Goal: Information Seeking & Learning: Learn about a topic

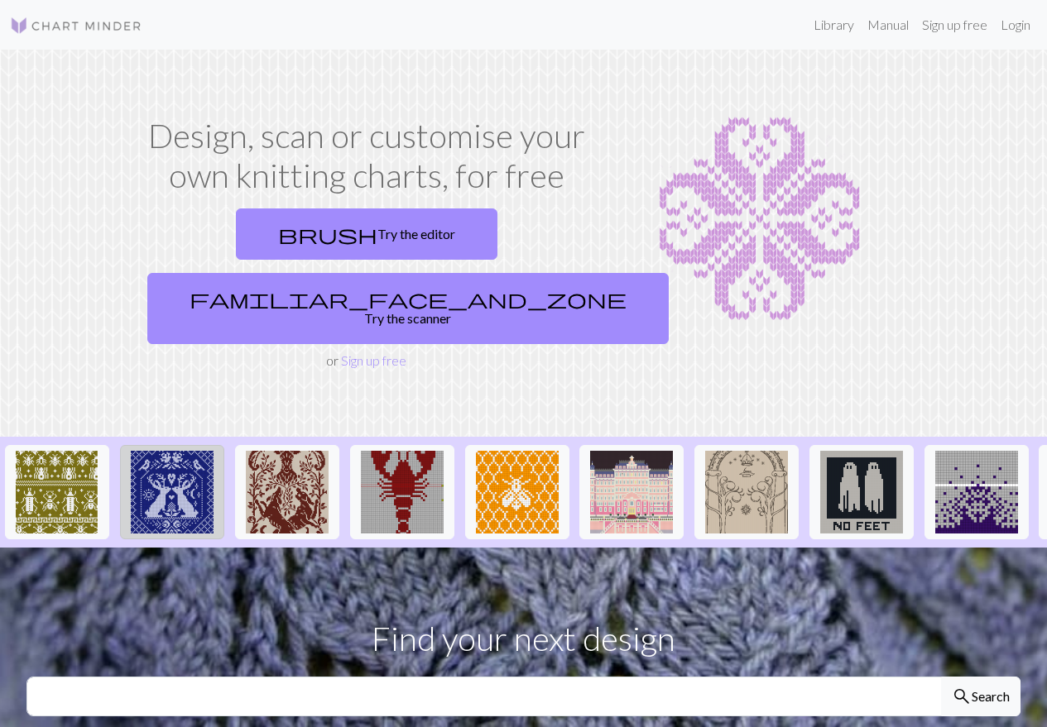
click at [156, 451] on img at bounding box center [172, 492] width 83 height 83
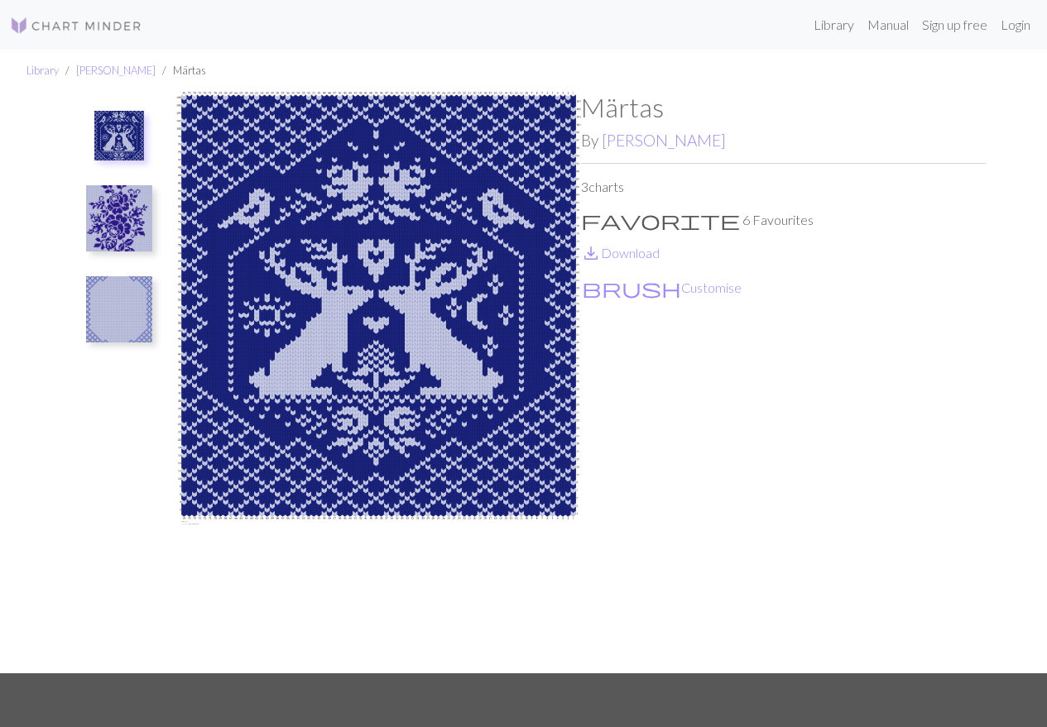
click at [123, 310] on img at bounding box center [119, 309] width 66 height 66
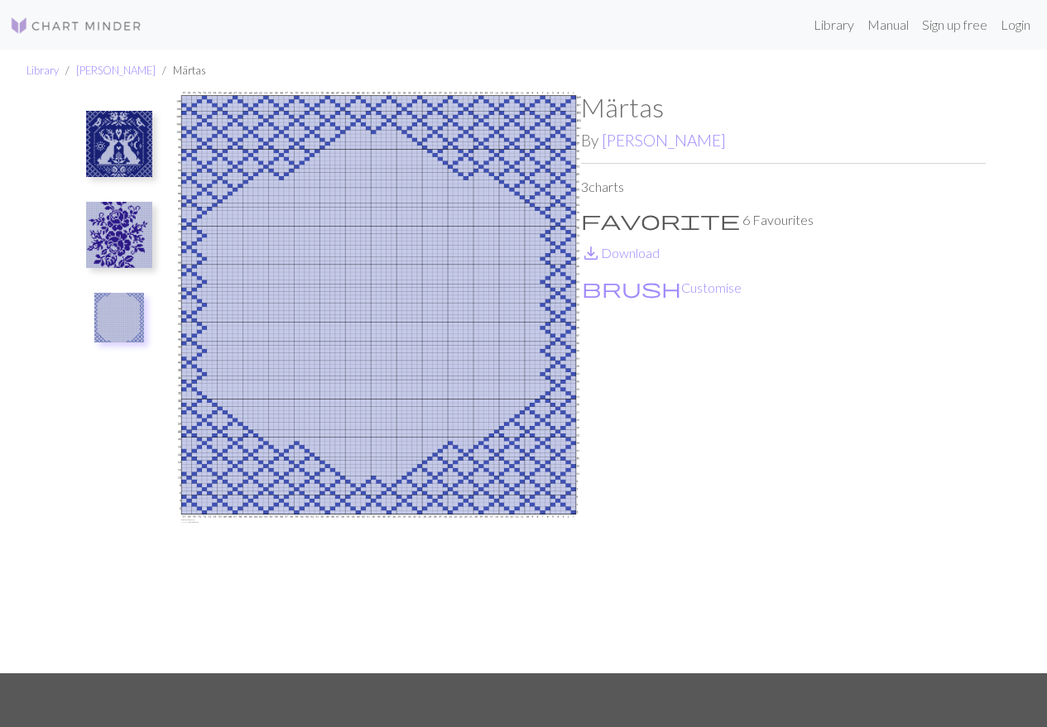
click at [121, 224] on img at bounding box center [119, 235] width 66 height 66
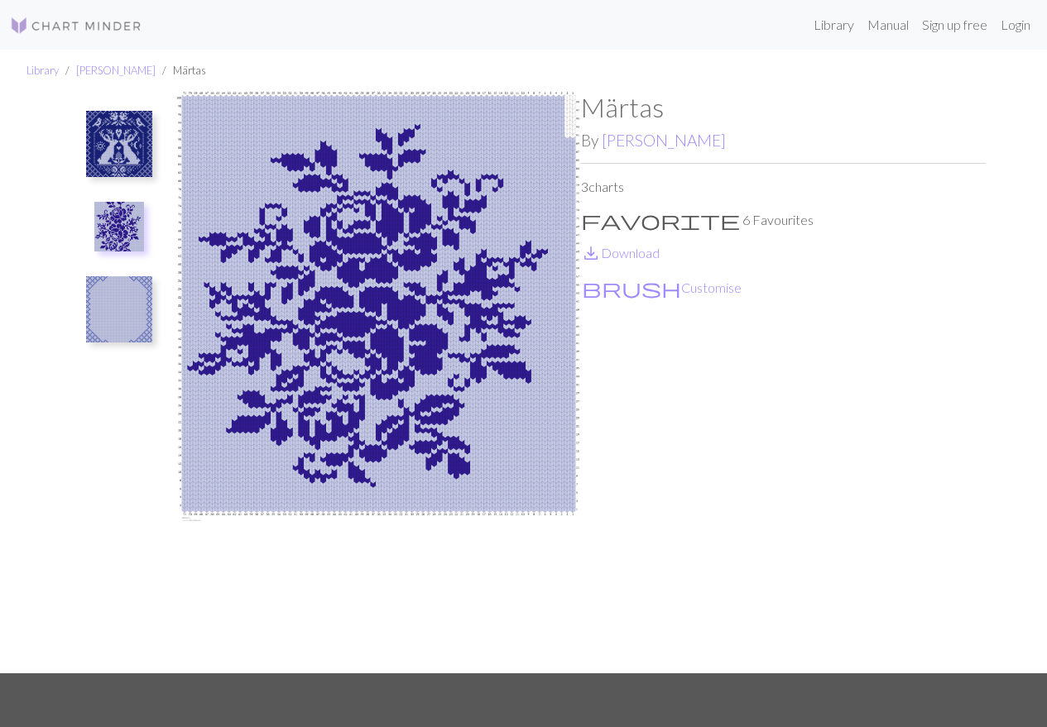
click at [125, 152] on img at bounding box center [119, 144] width 66 height 66
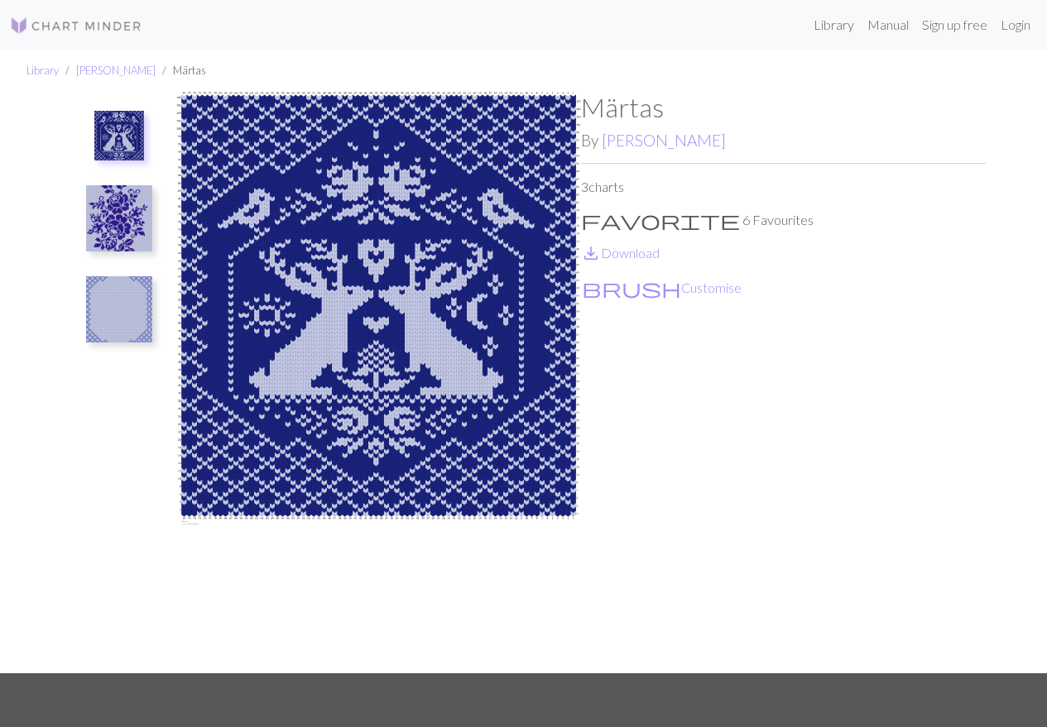
drag, startPoint x: 117, startPoint y: 189, endPoint x: 140, endPoint y: 187, distance: 23.2
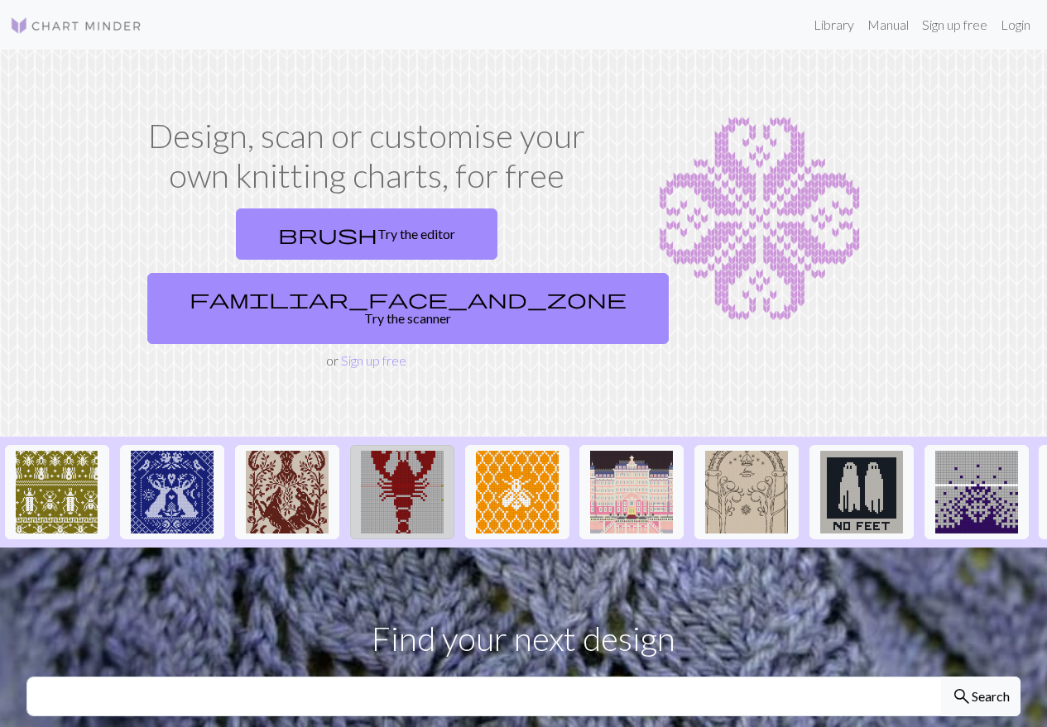
click at [397, 451] on img at bounding box center [402, 492] width 83 height 83
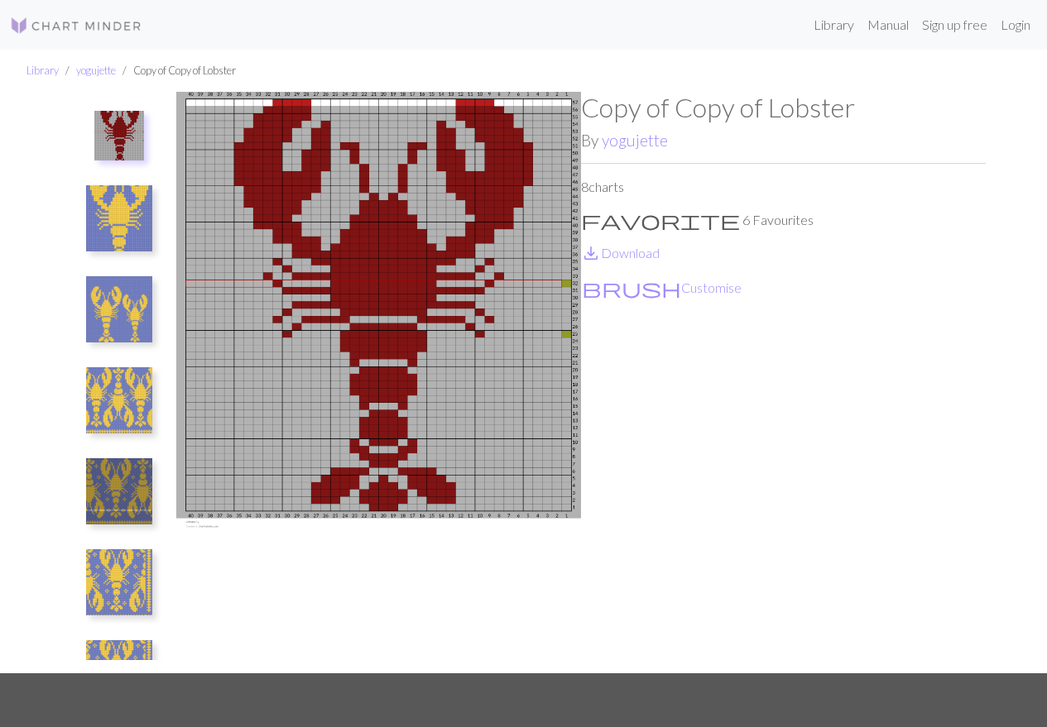
click at [127, 304] on img at bounding box center [119, 309] width 66 height 66
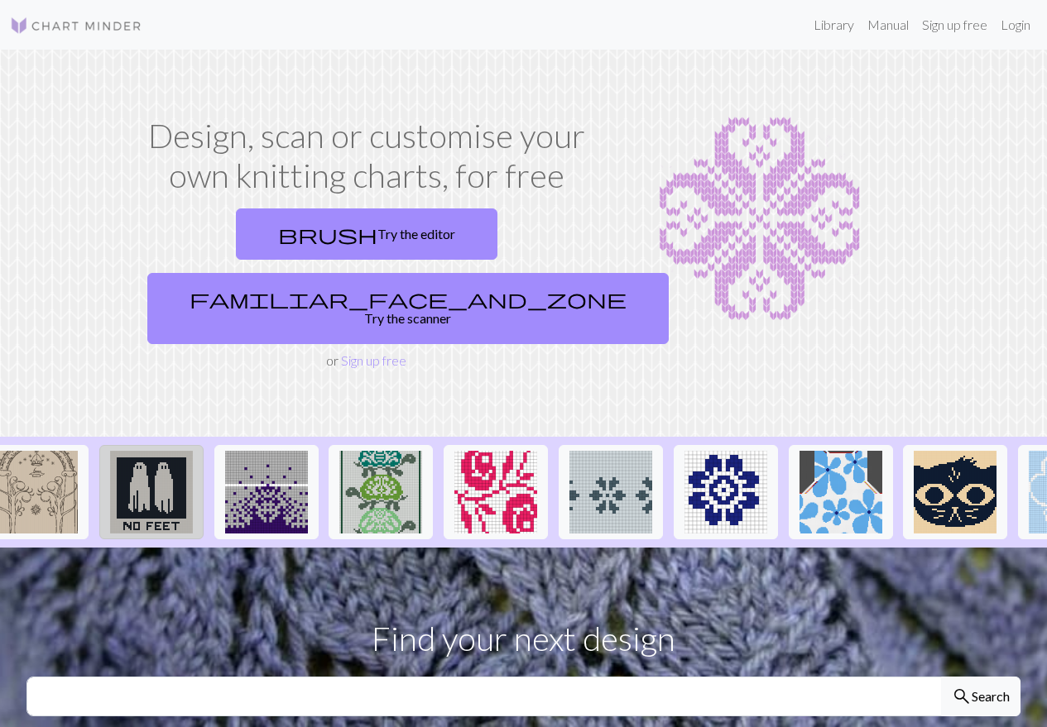
scroll to position [0, 748]
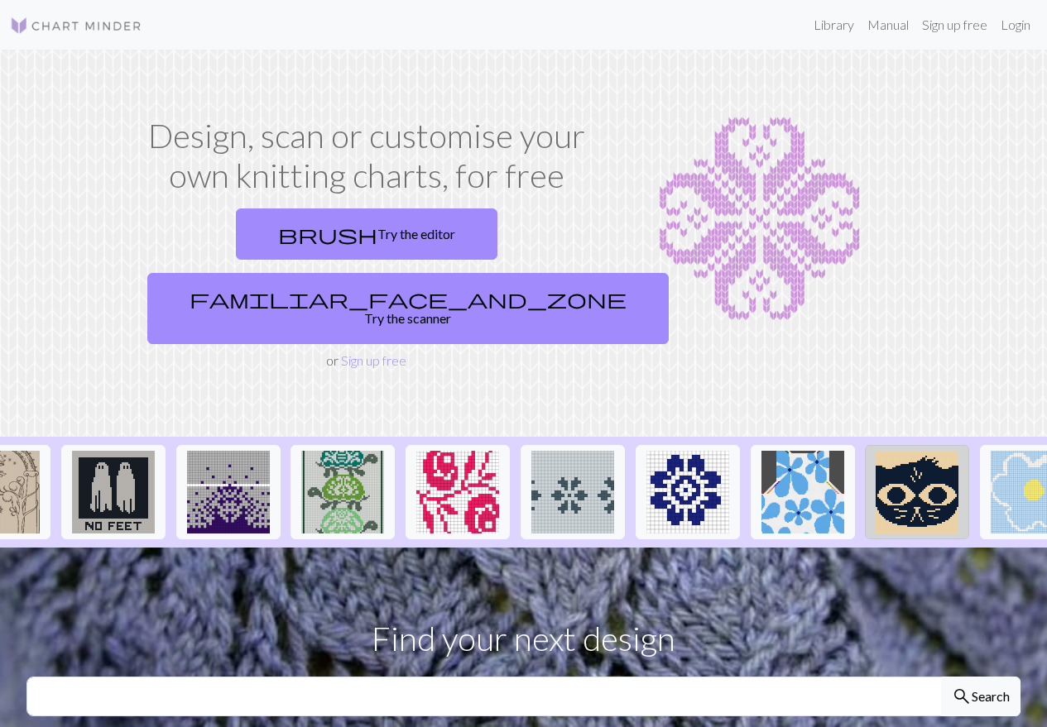
click at [891, 451] on img at bounding box center [916, 492] width 83 height 83
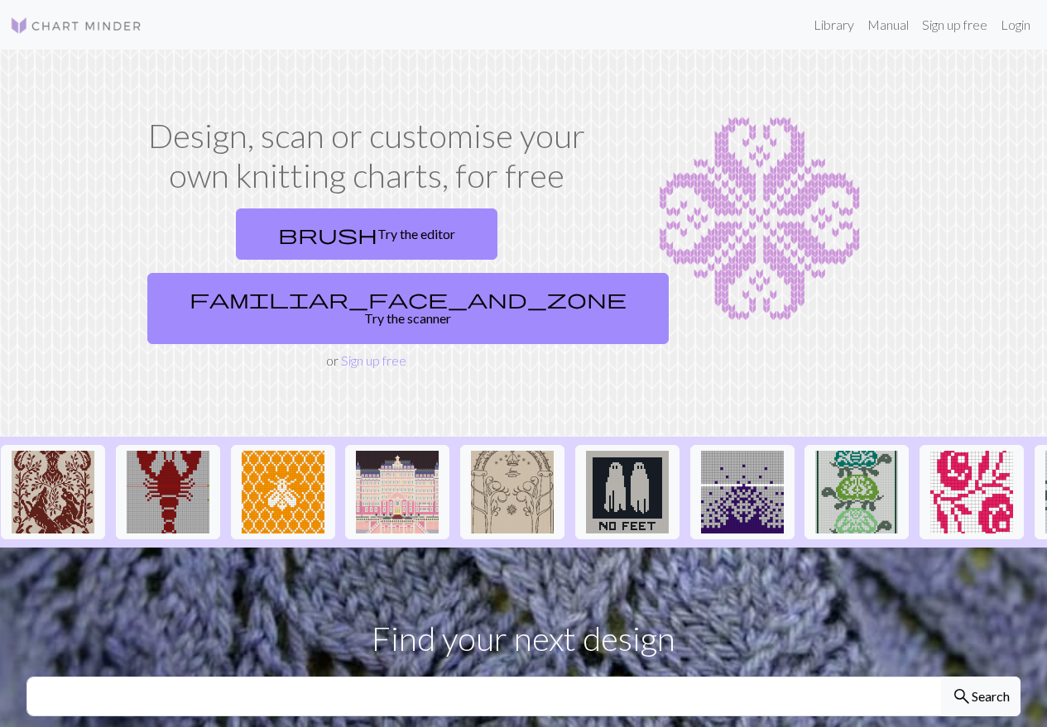
scroll to position [0, 261]
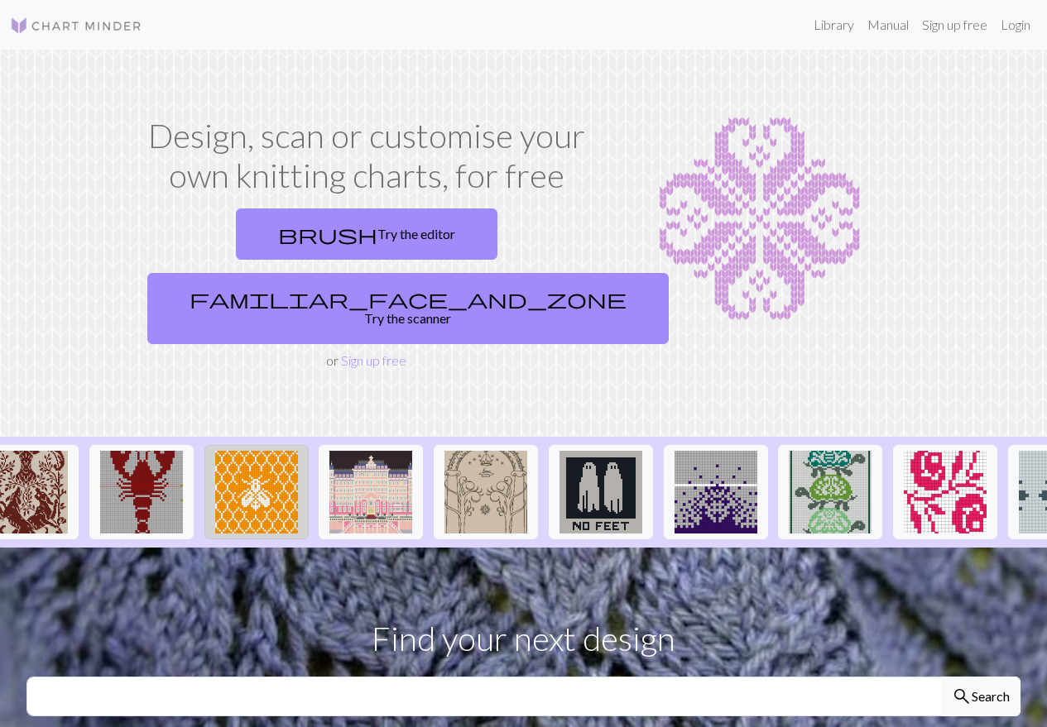
click at [233, 451] on img at bounding box center [256, 492] width 83 height 83
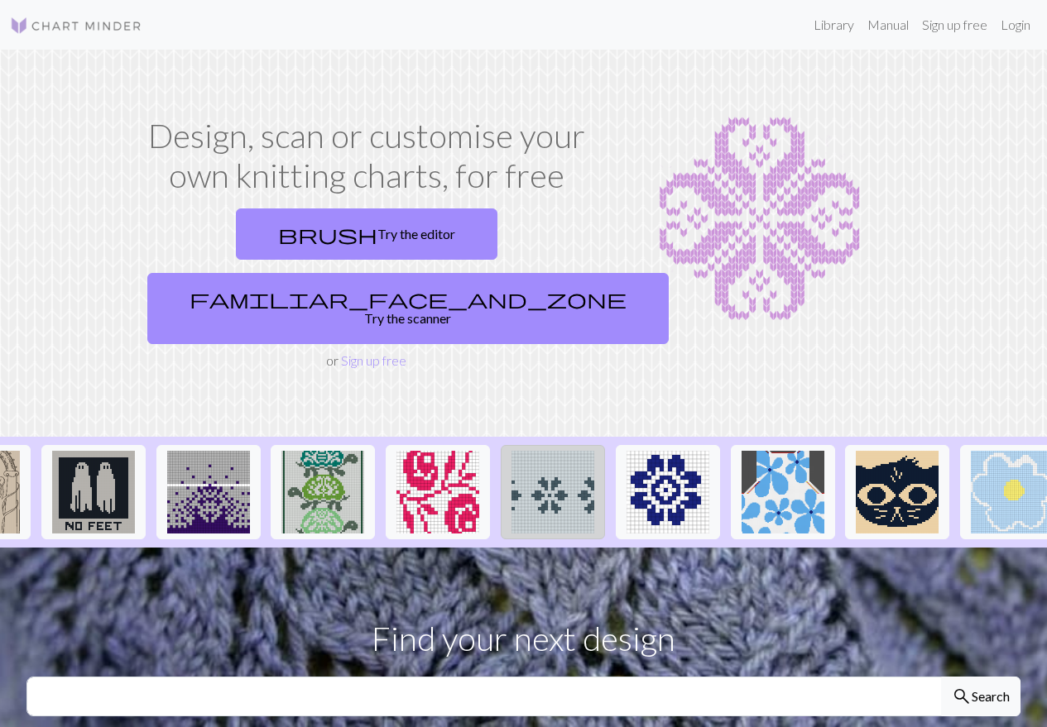
scroll to position [0, 771]
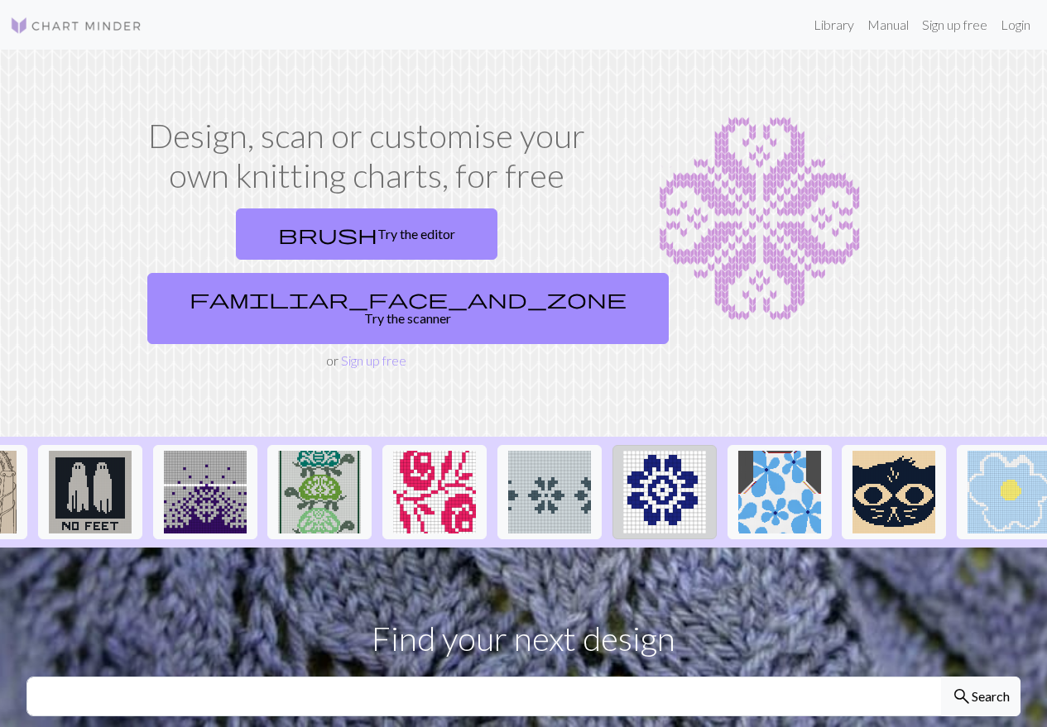
click at [661, 451] on img at bounding box center [664, 492] width 83 height 83
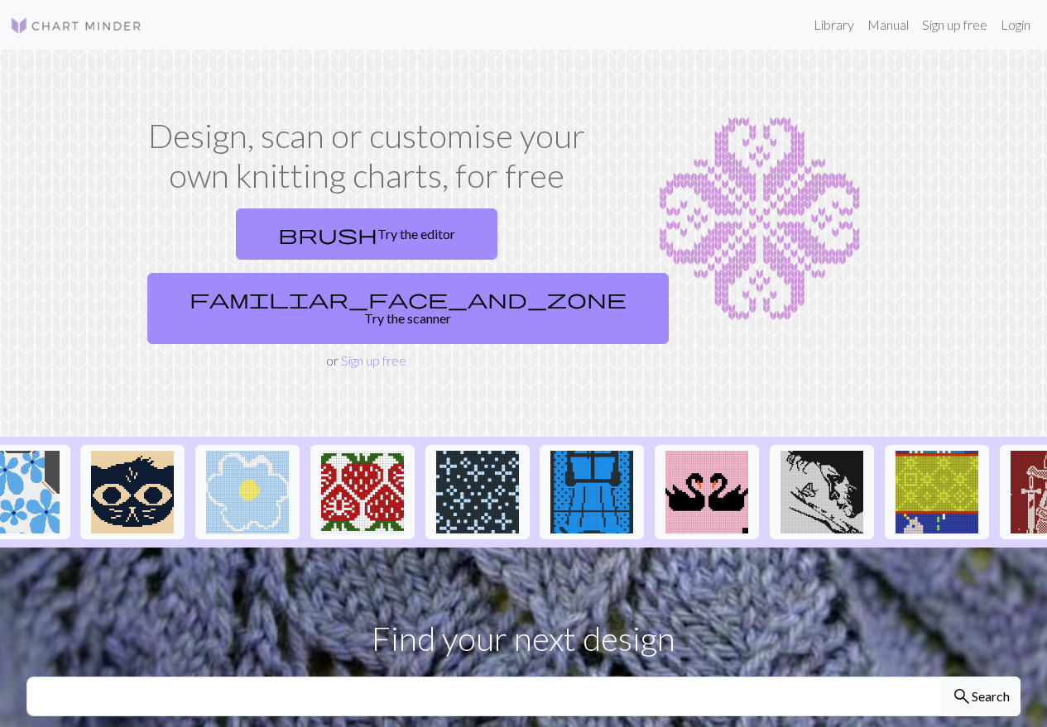
scroll to position [0, 1616]
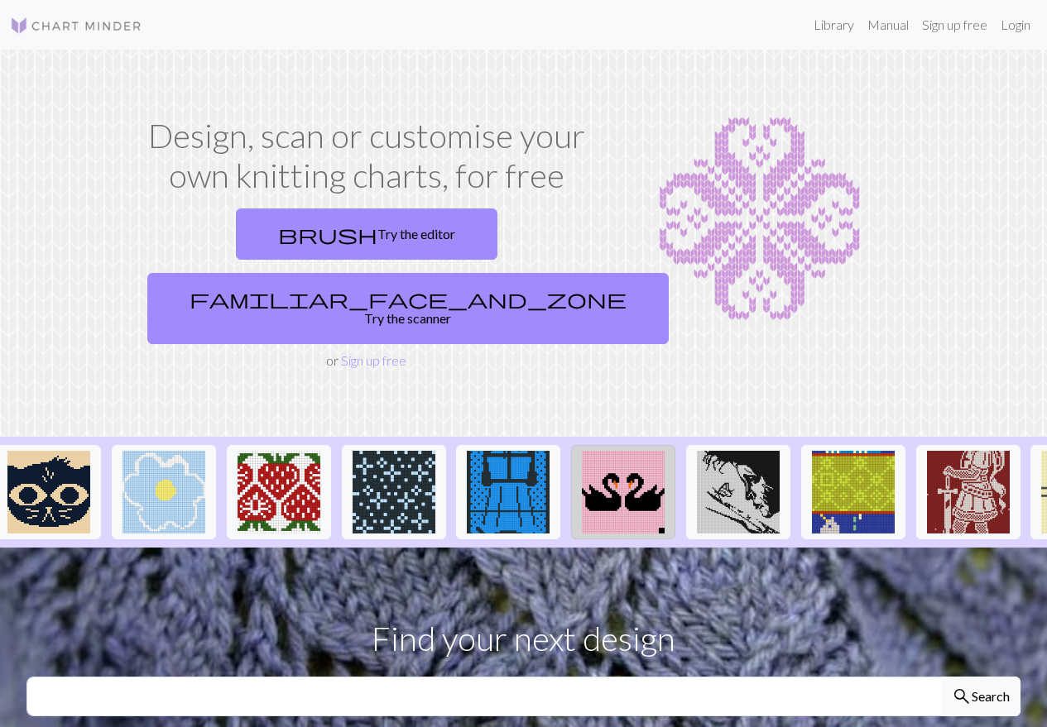
click at [642, 451] on img at bounding box center [623, 492] width 83 height 83
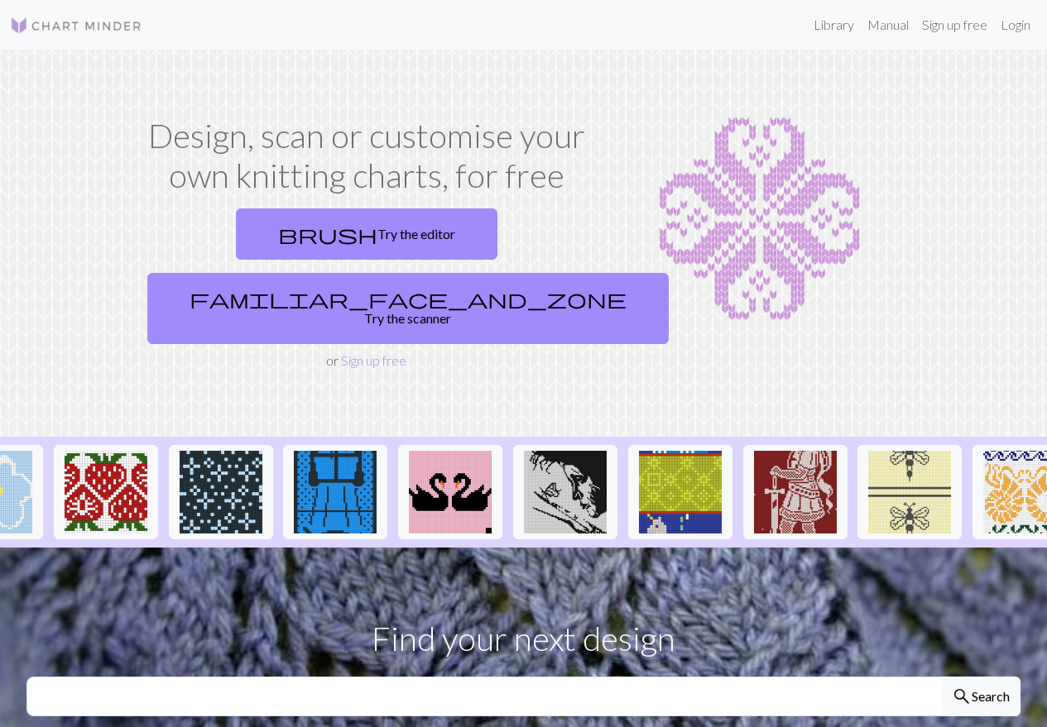
scroll to position [0, 1824]
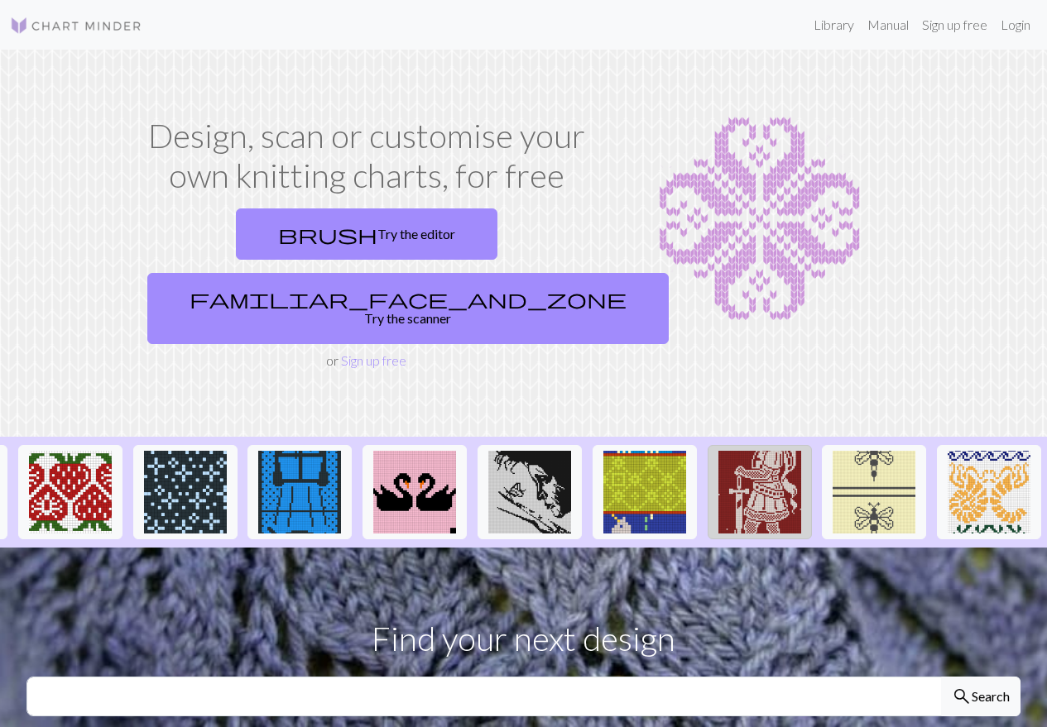
click at [759, 451] on img at bounding box center [759, 492] width 83 height 83
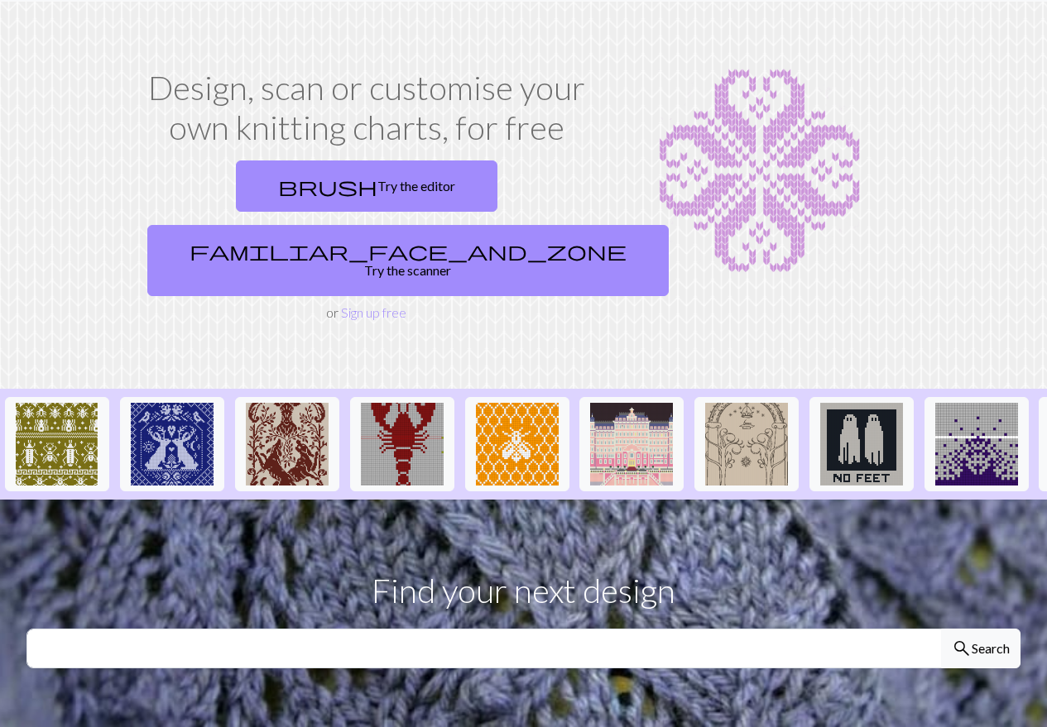
scroll to position [146, 0]
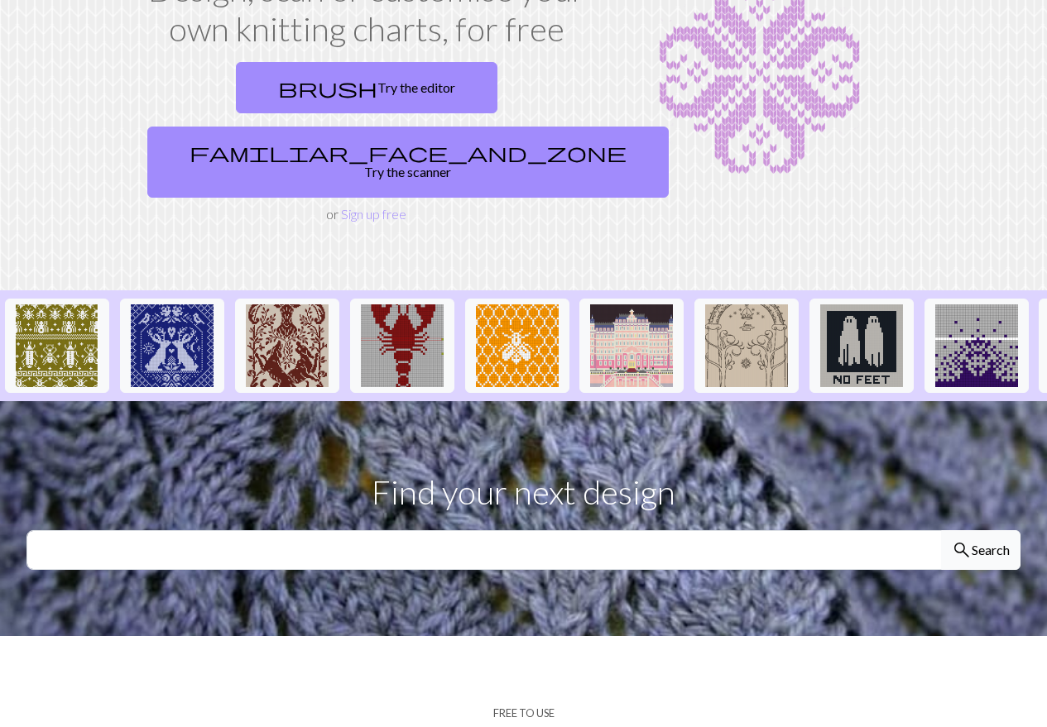
click at [1012, 530] on button "search Search" at bounding box center [980, 550] width 79 height 40
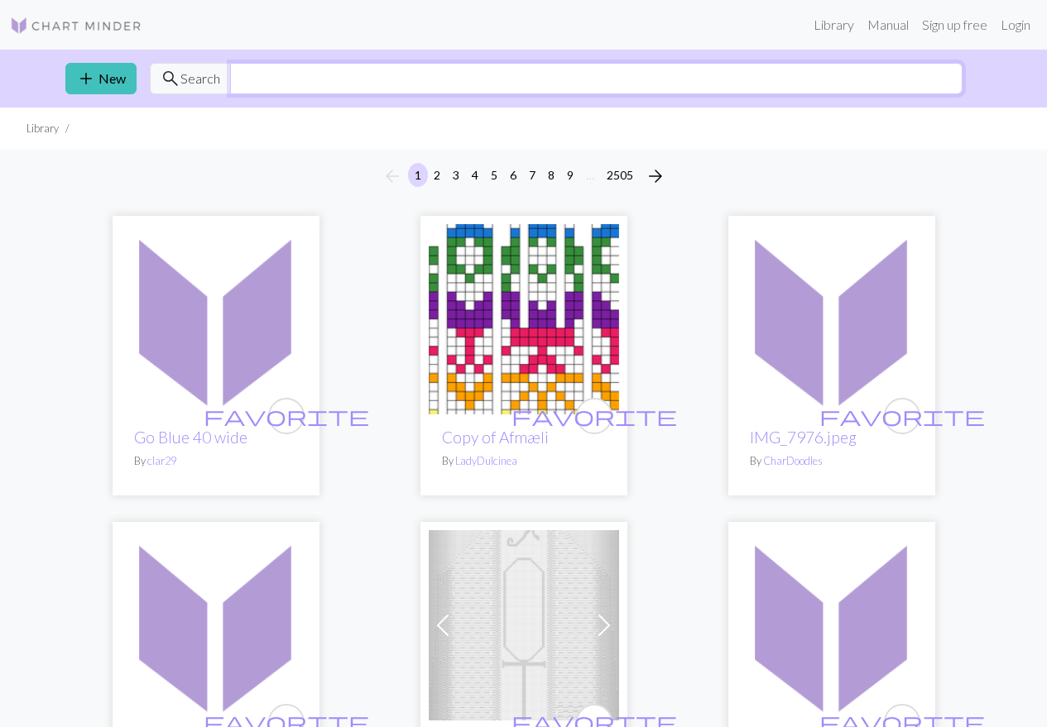
click at [453, 80] on input "text" at bounding box center [596, 78] width 732 height 31
click at [685, 122] on ul "Library" at bounding box center [523, 129] width 1047 height 42
click at [621, 77] on input "text" at bounding box center [596, 78] width 732 height 31
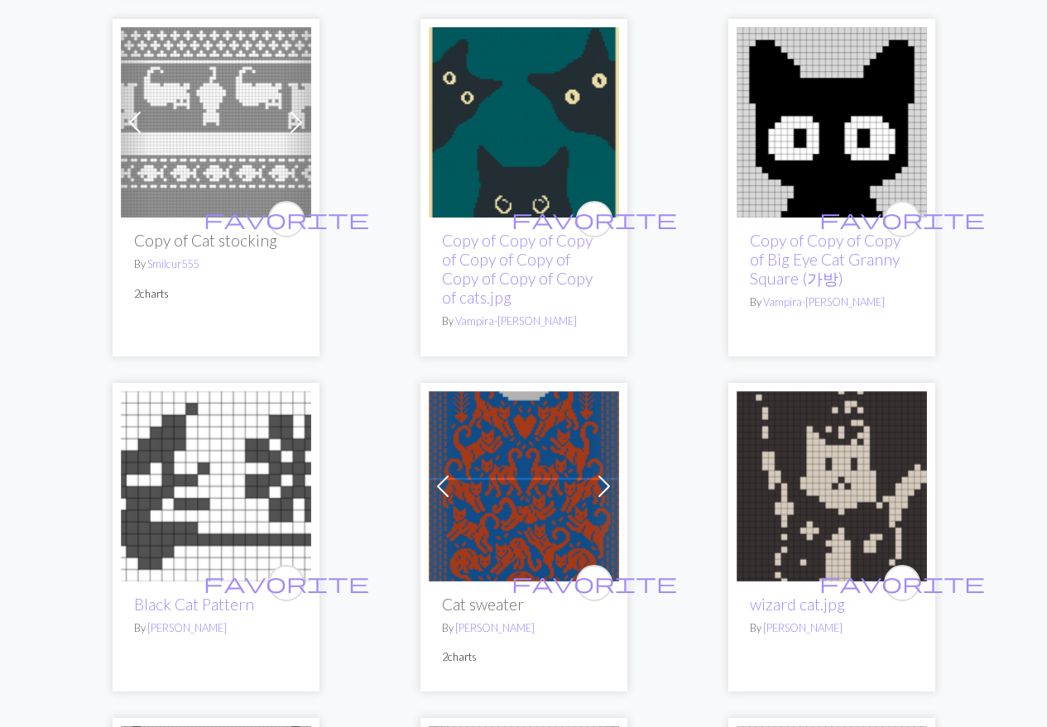
scroll to position [3969, 0]
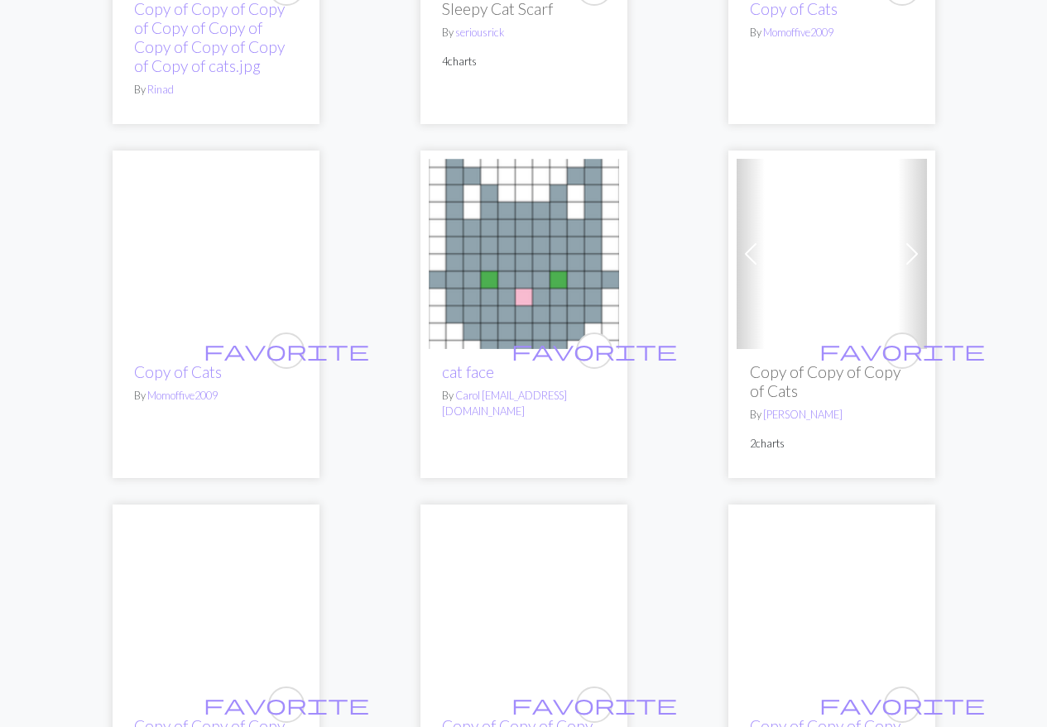
scroll to position [0, 0]
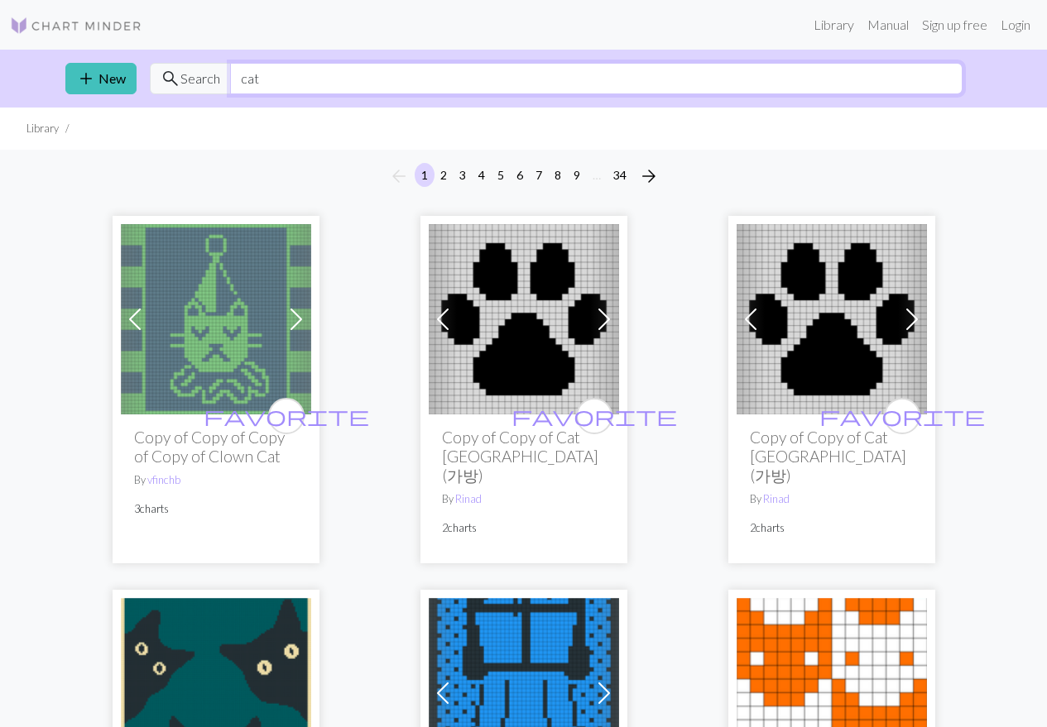
click at [418, 72] on input "cat" at bounding box center [596, 78] width 732 height 31
type input "goose"
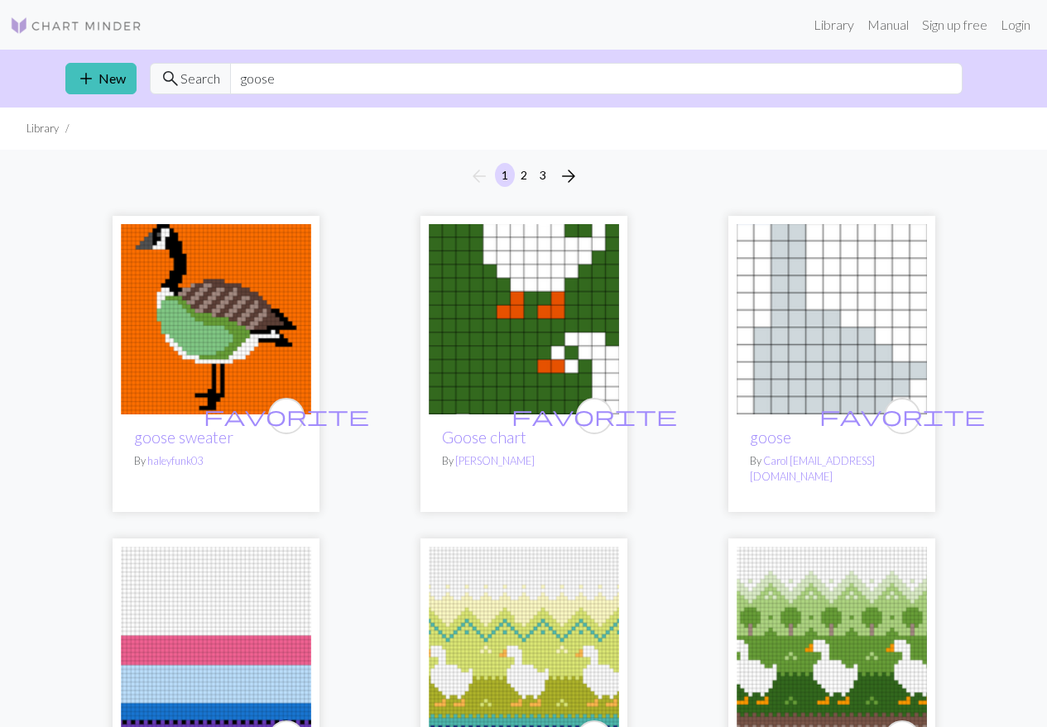
click at [521, 285] on img at bounding box center [524, 319] width 190 height 190
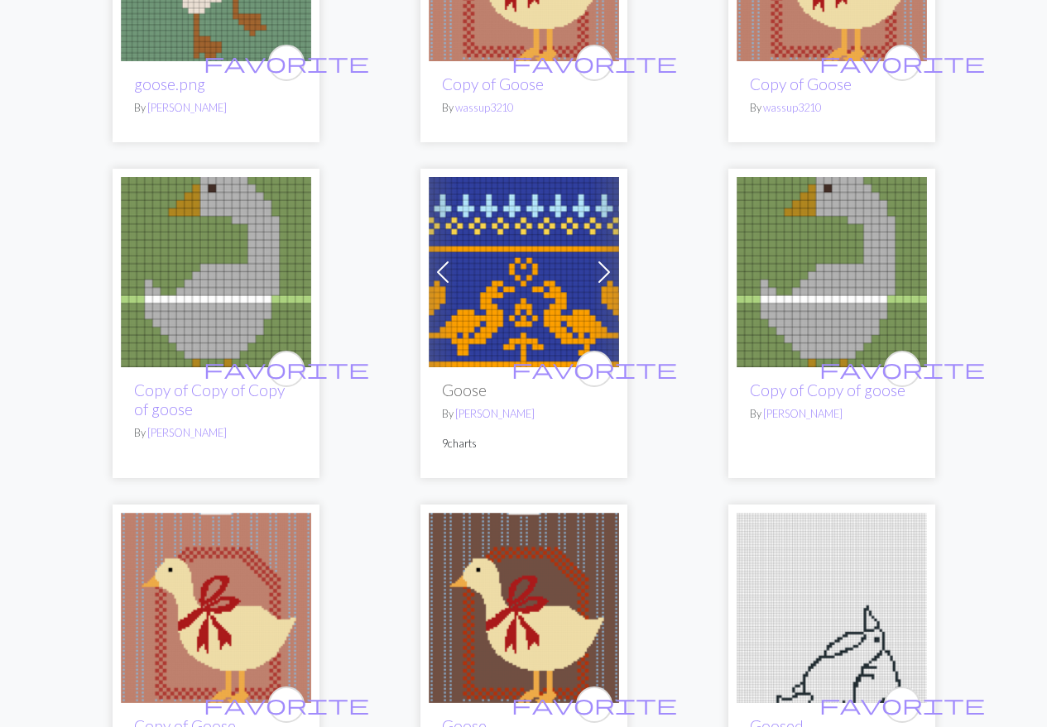
scroll to position [2704, 0]
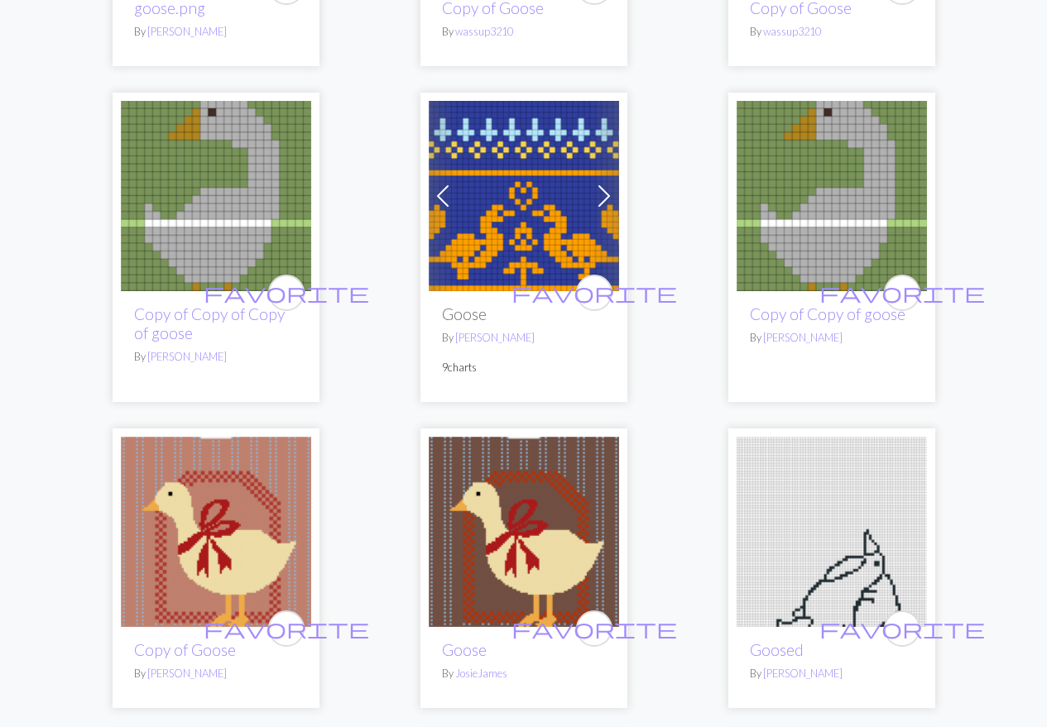
click at [553, 199] on img at bounding box center [524, 196] width 190 height 190
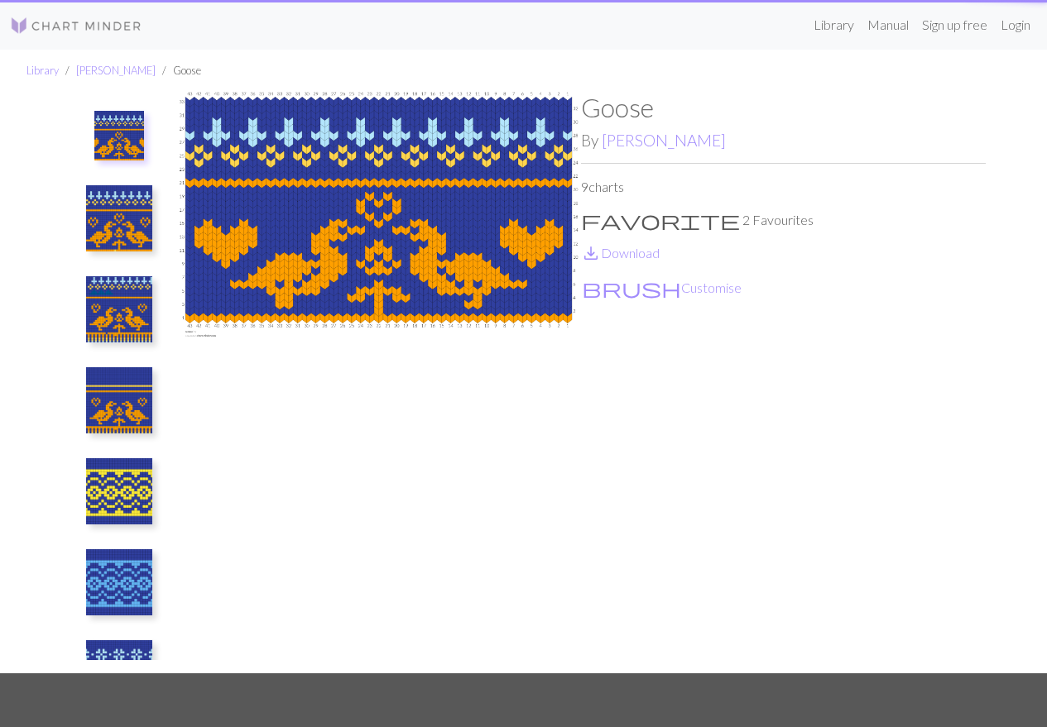
drag, startPoint x: 468, startPoint y: 198, endPoint x: 460, endPoint y: 201, distance: 8.9
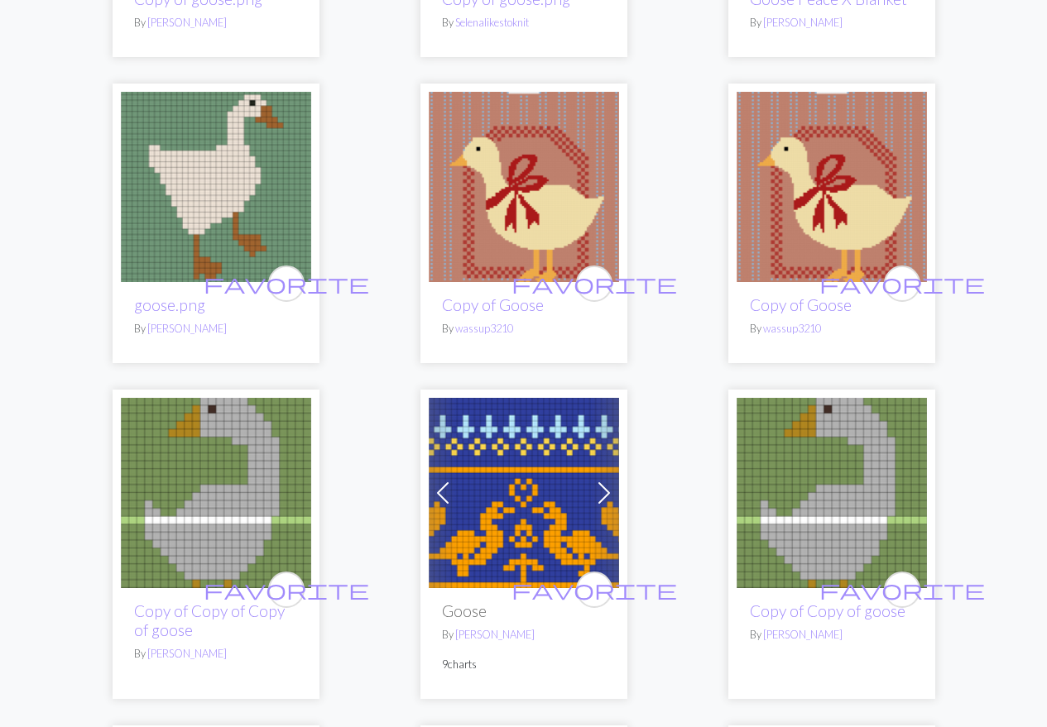
scroll to position [2609, 0]
